Goal: Information Seeking & Learning: Find specific fact

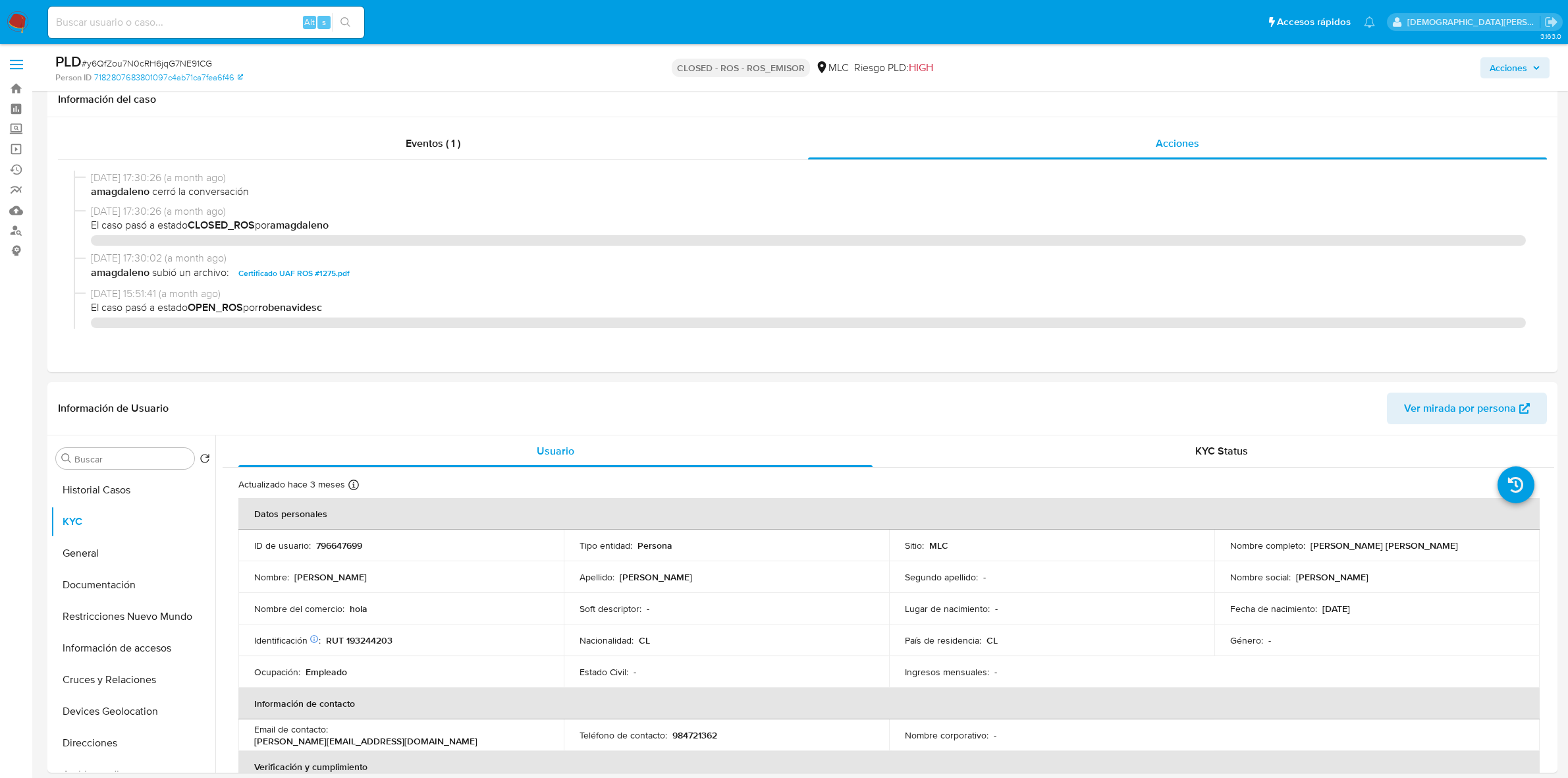
select select "10"
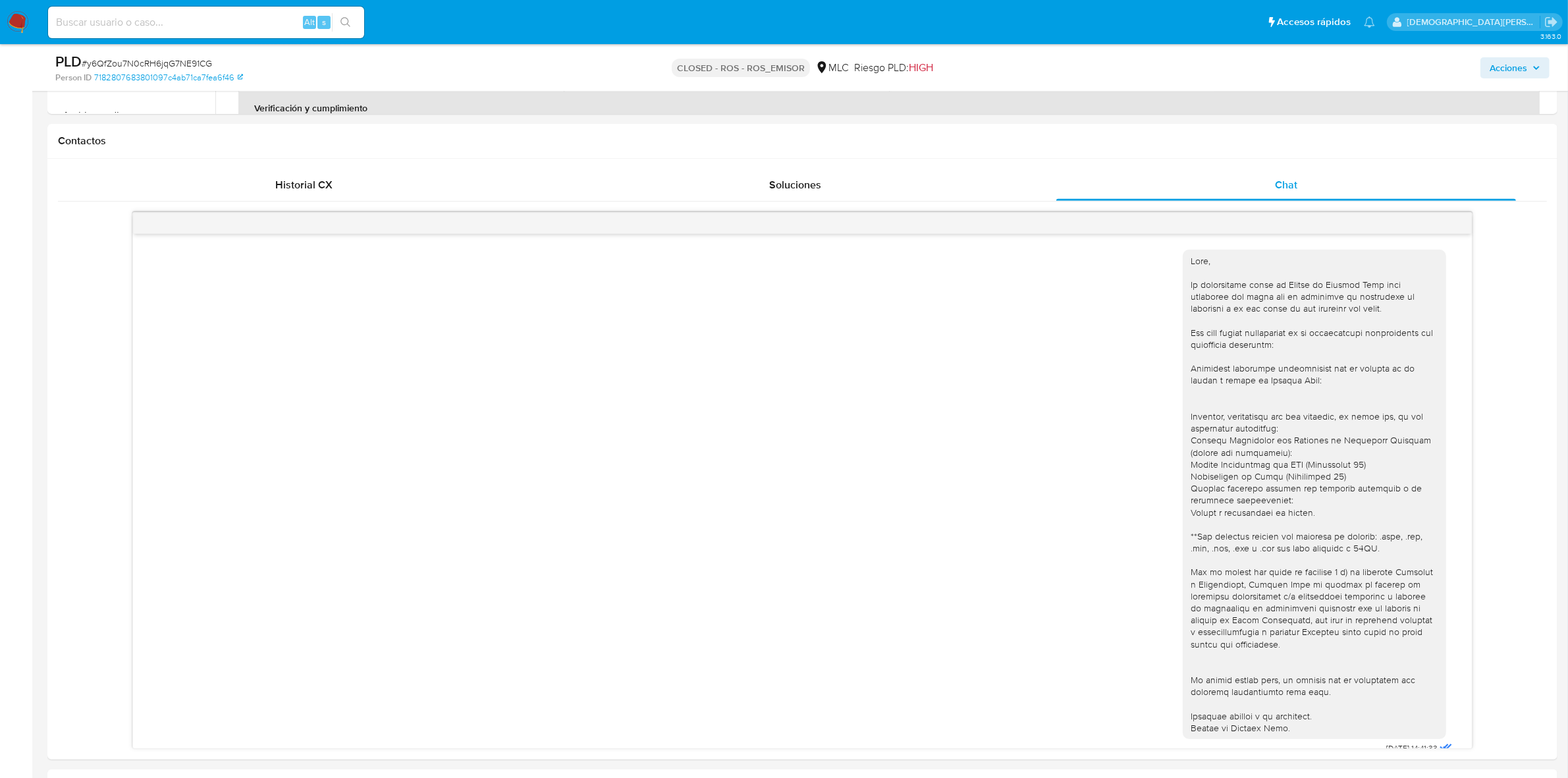
scroll to position [507, 0]
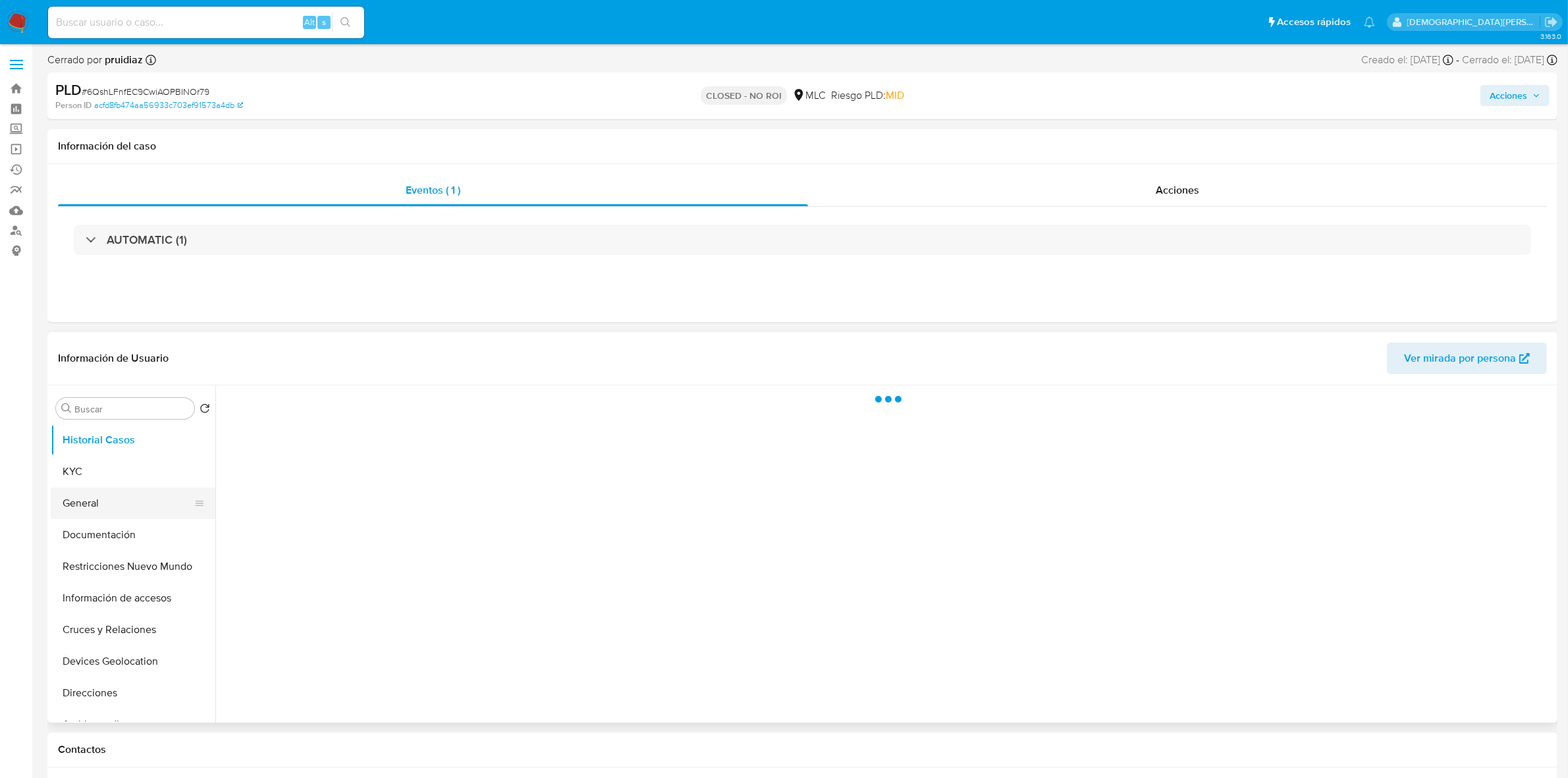
click at [103, 507] on button "General" at bounding box center [127, 504] width 154 height 32
select select "10"
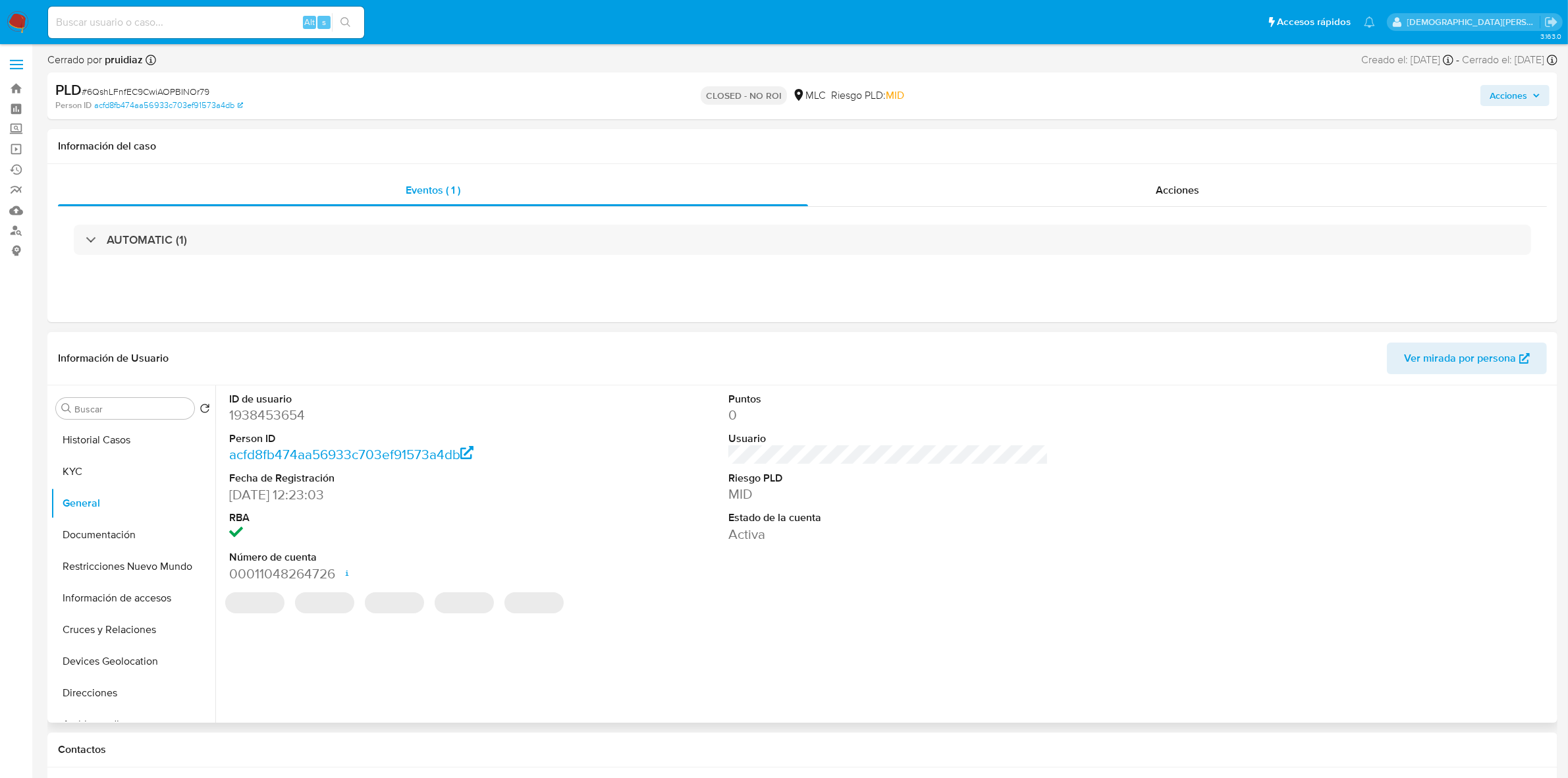
click at [281, 412] on dd "1938453654" at bounding box center [389, 415] width 320 height 19
copy dd "1938453654"
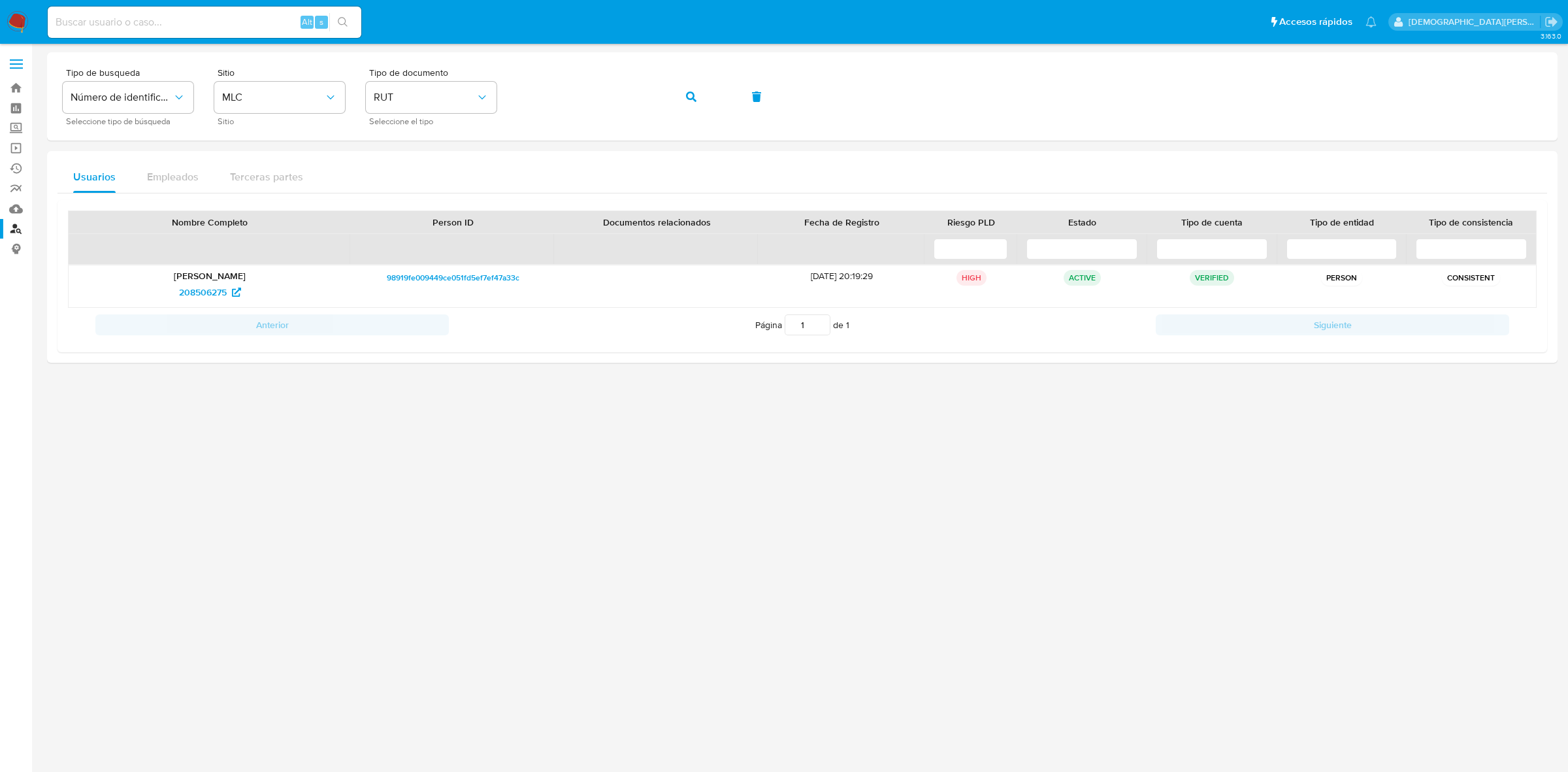
click at [14, 17] on img at bounding box center [18, 22] width 22 height 22
